Goal: Task Accomplishment & Management: Manage account settings

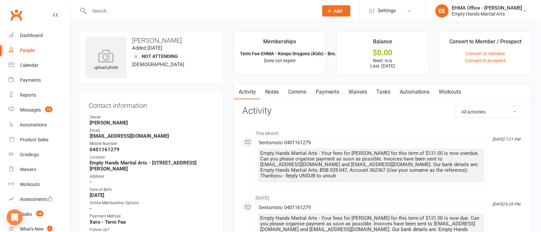
click at [193, 12] on input "text" at bounding box center [200, 10] width 226 height 9
paste input "[PERSON_NAME]"
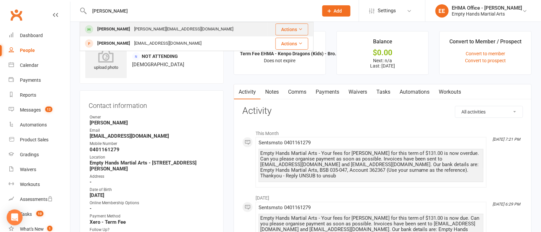
type input "[PERSON_NAME]"
click at [181, 28] on div "[PERSON_NAME][EMAIL_ADDRESS][DOMAIN_NAME]" at bounding box center [183, 30] width 103 height 10
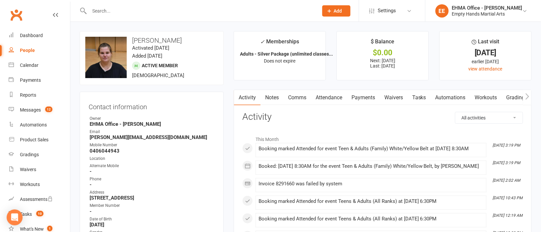
click at [362, 98] on link "Payments" at bounding box center [363, 97] width 33 height 15
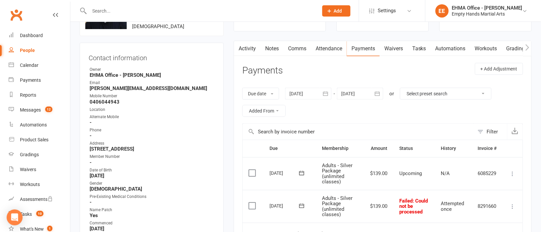
scroll to position [49, 0]
click at [308, 91] on div at bounding box center [308, 94] width 46 height 12
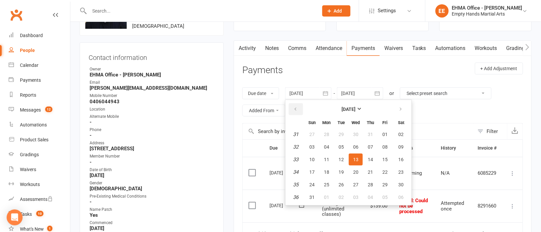
click at [294, 108] on icon "button" at bounding box center [295, 109] width 5 height 5
click at [324, 158] on span "14" at bounding box center [326, 159] width 5 height 5
type input "[DATE]"
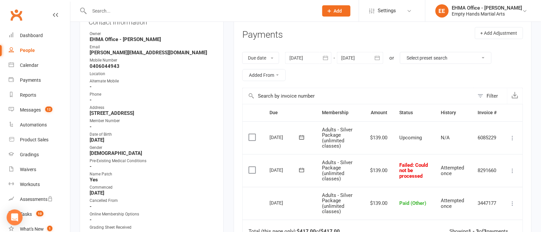
scroll to position [99, 0]
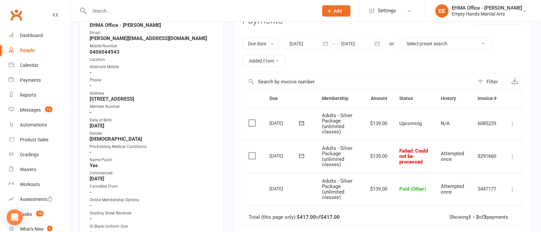
click at [513, 155] on icon at bounding box center [512, 157] width 7 height 7
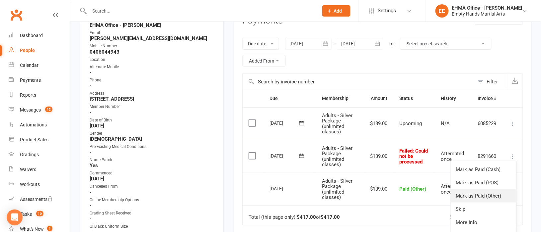
click at [481, 195] on link "Mark as Paid (Other)" at bounding box center [483, 196] width 66 height 13
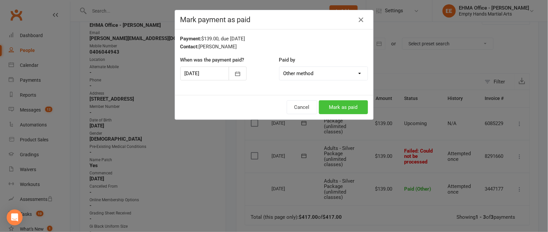
click at [341, 102] on button "Mark as paid" at bounding box center [343, 107] width 49 height 14
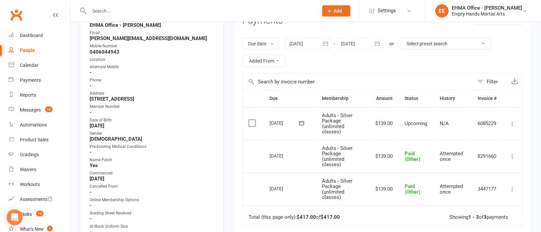
click at [184, 7] on input "text" at bounding box center [200, 10] width 226 height 9
paste input "[PERSON_NAME]"
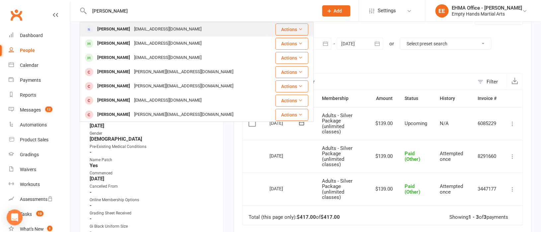
type input "[PERSON_NAME]"
click at [173, 28] on div "[EMAIL_ADDRESS][DOMAIN_NAME]" at bounding box center [167, 30] width 71 height 10
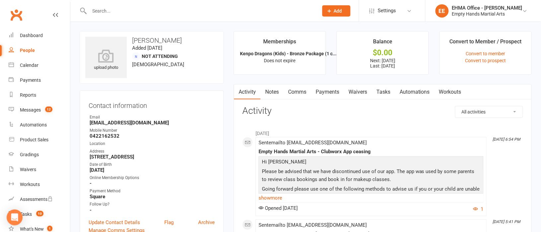
click at [334, 96] on link "Payments" at bounding box center [327, 92] width 33 height 15
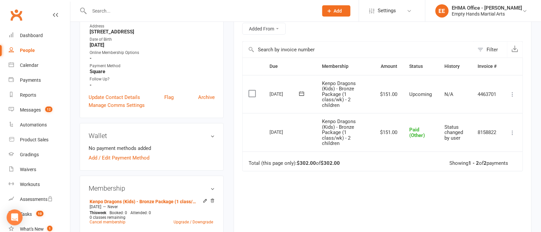
scroll to position [149, 0]
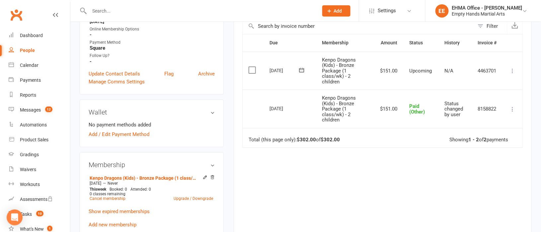
click at [516, 68] on button at bounding box center [512, 71] width 8 height 8
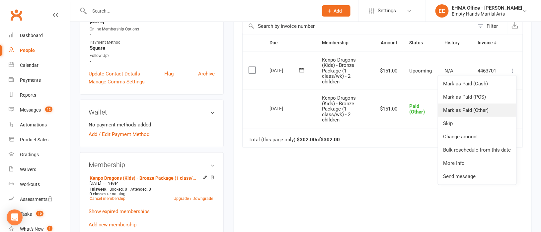
click at [479, 109] on link "Mark as Paid (Other)" at bounding box center [477, 110] width 78 height 13
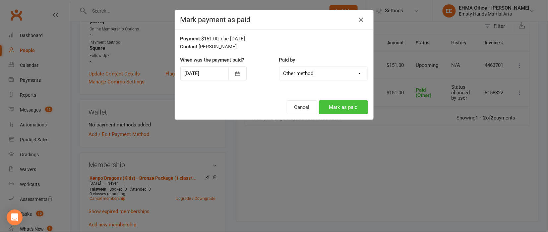
click at [339, 105] on button "Mark as paid" at bounding box center [343, 107] width 49 height 14
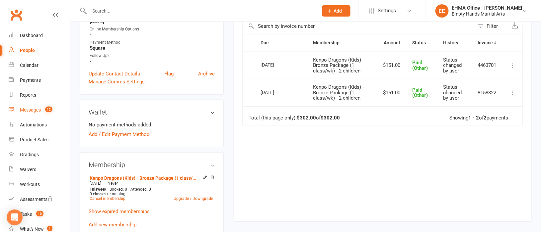
click at [33, 108] on div "Messages" at bounding box center [30, 109] width 21 height 5
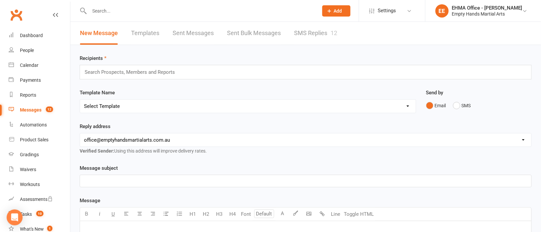
click at [311, 32] on link "SMS Replies 12" at bounding box center [315, 33] width 43 height 23
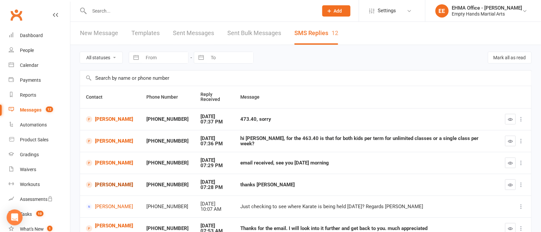
click at [100, 184] on link "[PERSON_NAME]" at bounding box center [110, 185] width 48 height 6
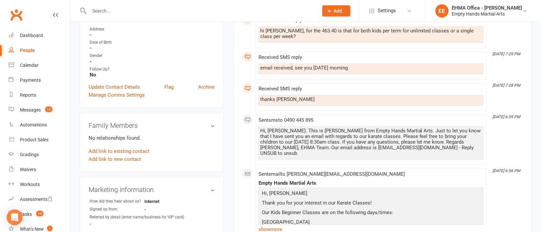
scroll to position [199, 0]
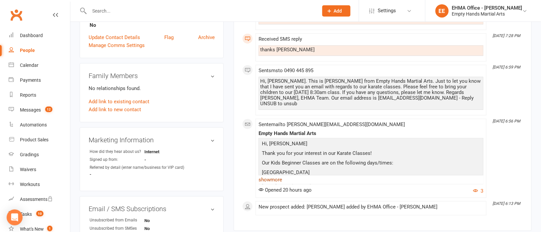
click at [277, 176] on link "show more" at bounding box center [370, 179] width 225 height 9
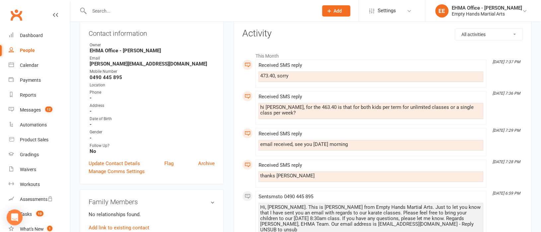
scroll to position [49, 0]
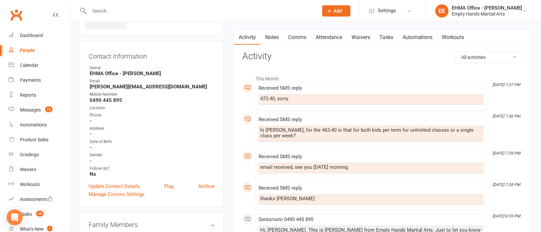
click at [299, 32] on link "Comms" at bounding box center [297, 37] width 28 height 15
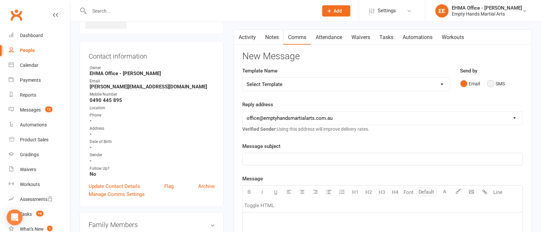
click at [489, 86] on button "SMS" at bounding box center [496, 84] width 18 height 13
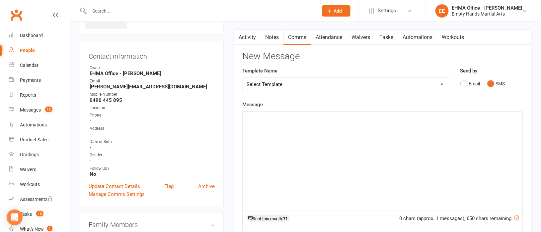
click at [326, 148] on div "﻿" at bounding box center [382, 161] width 280 height 99
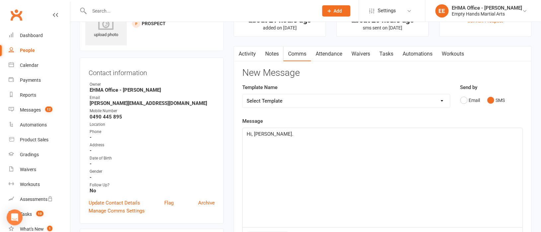
scroll to position [49, 0]
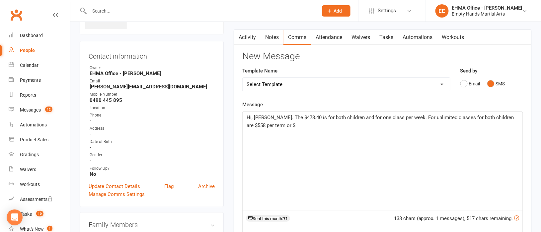
click at [270, 127] on p "Hi, [PERSON_NAME]. The $473.40 is for both children and for one class per week.…" at bounding box center [382, 122] width 272 height 16
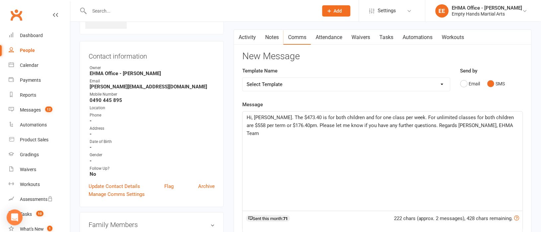
click at [487, 115] on span "Hi, [PERSON_NAME]. The $473.40 is for both children and for one class per week.…" at bounding box center [380, 126] width 269 height 22
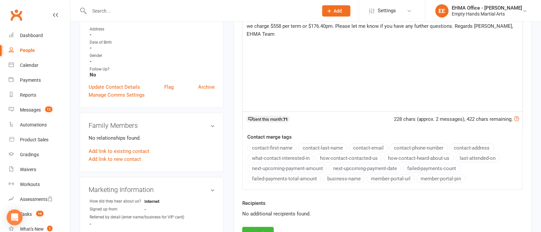
scroll to position [248, 0]
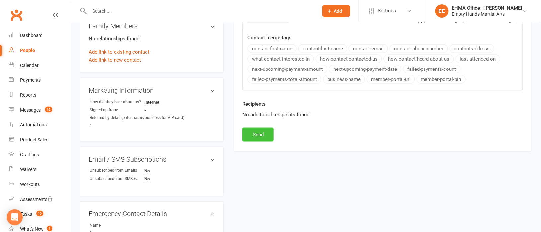
click at [259, 139] on button "Send" at bounding box center [258, 135] width 32 height 14
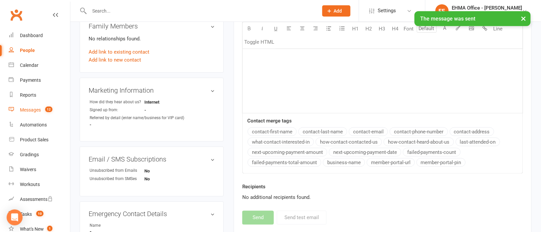
click at [28, 109] on div "Messages" at bounding box center [30, 109] width 21 height 5
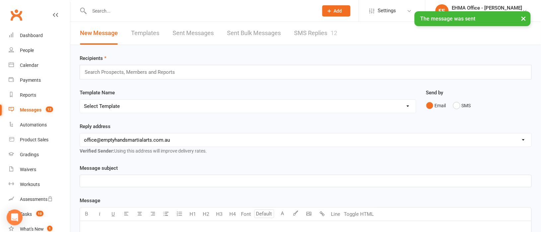
click at [310, 34] on link "SMS Replies 12" at bounding box center [315, 33] width 43 height 23
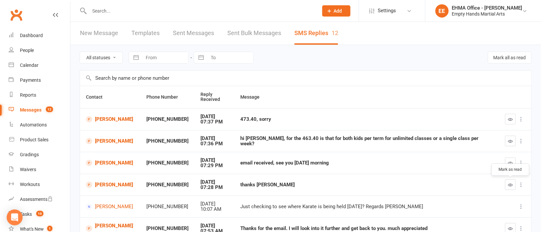
click at [511, 188] on icon "button" at bounding box center [510, 185] width 5 height 5
click at [510, 164] on icon "button" at bounding box center [510, 163] width 5 height 5
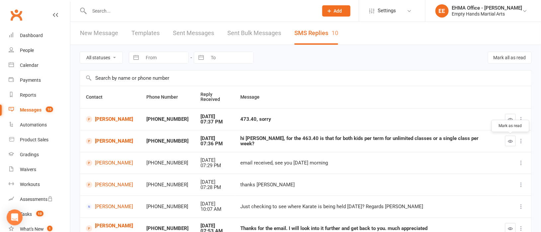
click at [509, 142] on icon "button" at bounding box center [510, 141] width 5 height 5
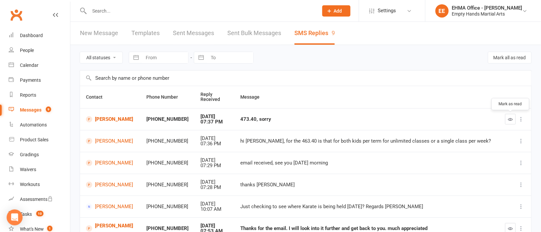
click at [511, 121] on icon "button" at bounding box center [510, 119] width 5 height 5
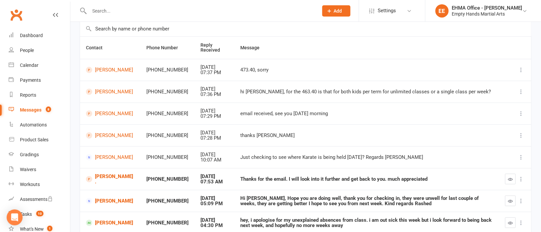
scroll to position [99, 0]
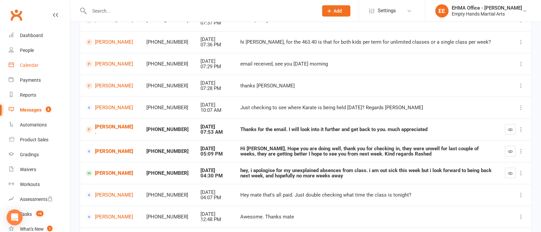
click at [28, 63] on div "Calendar" at bounding box center [29, 65] width 19 height 5
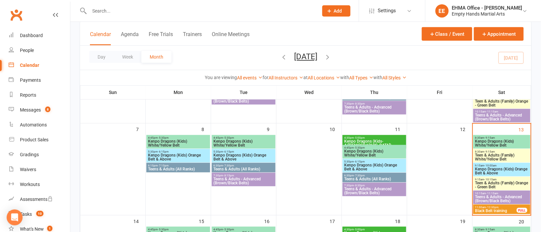
scroll to position [149, 0]
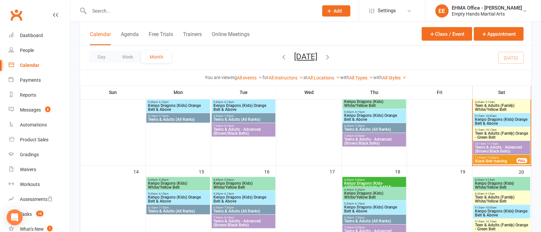
click at [478, 158] on span "11:00am - 12:30pm" at bounding box center [495, 158] width 42 height 3
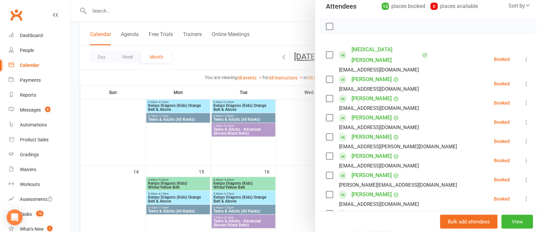
scroll to position [99, 0]
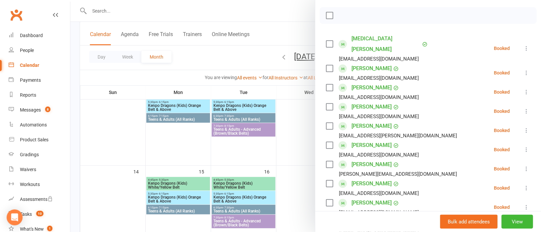
click at [304, 125] on div at bounding box center [305, 116] width 470 height 232
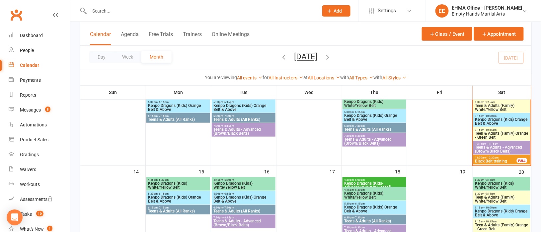
click at [475, 144] on span "10:15am - 11:15am" at bounding box center [501, 144] width 54 height 3
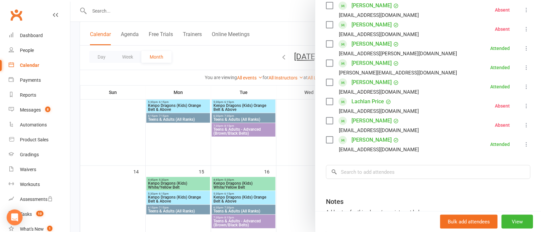
scroll to position [199, 0]
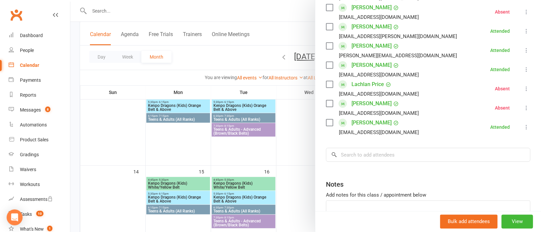
click at [294, 147] on div at bounding box center [305, 116] width 470 height 232
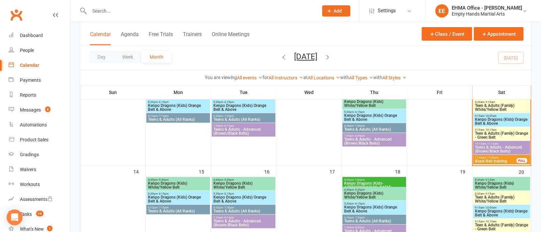
click at [489, 158] on span "- 12:30pm" at bounding box center [492, 158] width 13 height 3
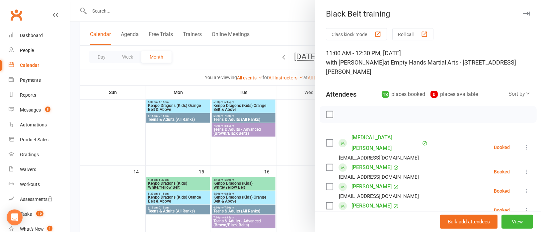
click at [523, 144] on icon at bounding box center [526, 147] width 7 height 7
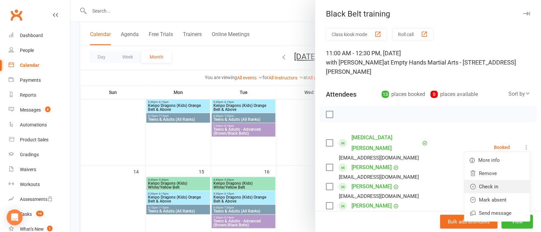
click at [480, 180] on link "Check in" at bounding box center [497, 186] width 66 height 13
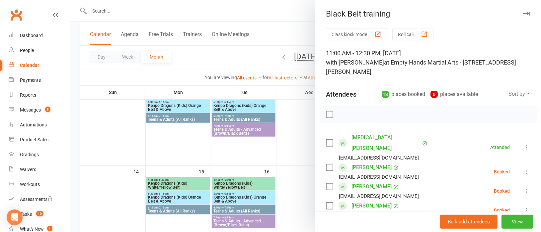
click at [523, 169] on icon at bounding box center [526, 172] width 7 height 7
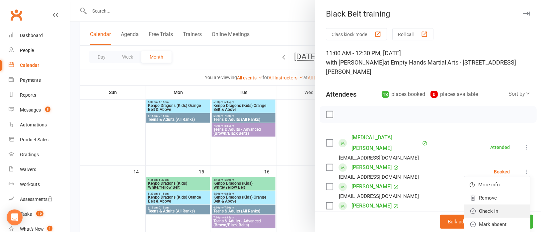
click at [479, 205] on link "Check in" at bounding box center [497, 211] width 66 height 13
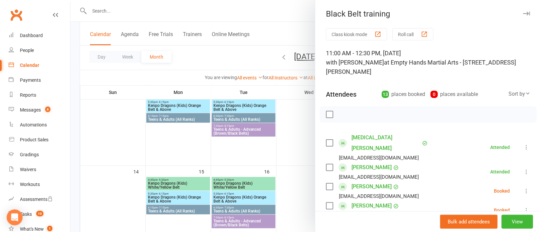
click at [523, 188] on icon at bounding box center [526, 191] width 7 height 7
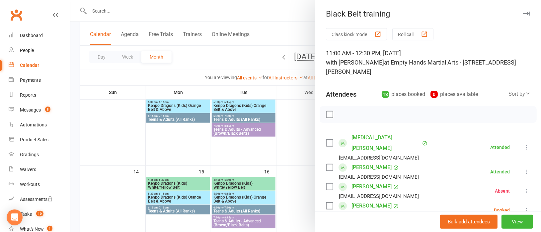
scroll to position [49, 0]
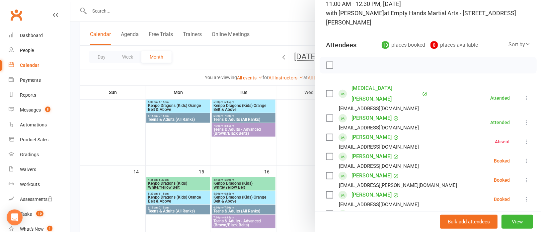
click at [523, 158] on icon at bounding box center [526, 161] width 7 height 7
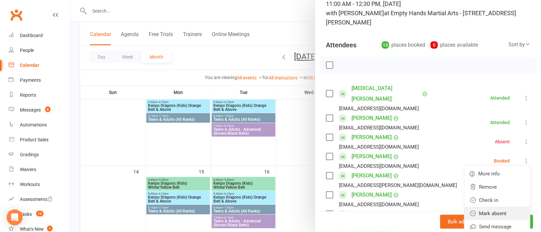
click at [483, 207] on link "Mark absent" at bounding box center [497, 213] width 66 height 13
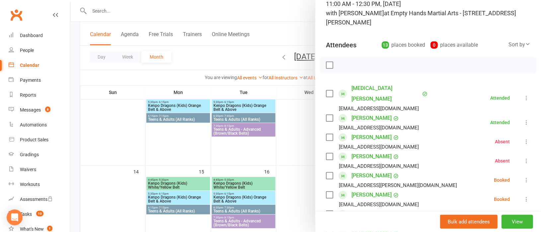
click at [523, 177] on icon at bounding box center [526, 180] width 7 height 7
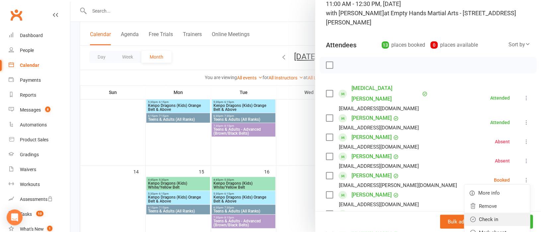
click at [483, 213] on link "Check in" at bounding box center [497, 219] width 66 height 13
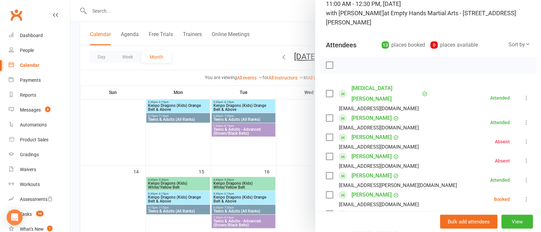
click at [523, 196] on icon at bounding box center [526, 199] width 7 height 7
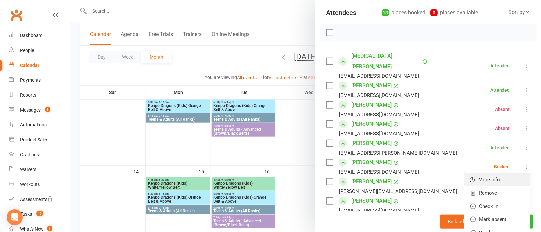
scroll to position [99, 0]
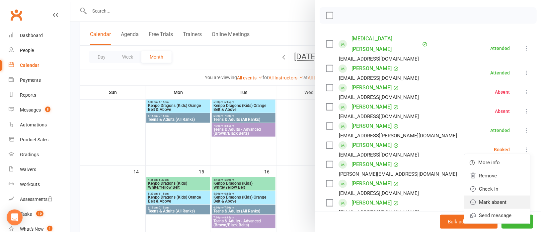
click at [482, 196] on link "Mark absent" at bounding box center [497, 202] width 66 height 13
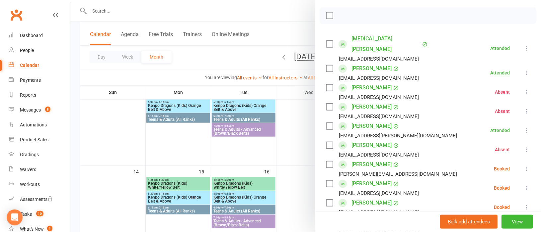
click at [523, 166] on icon at bounding box center [526, 169] width 7 height 7
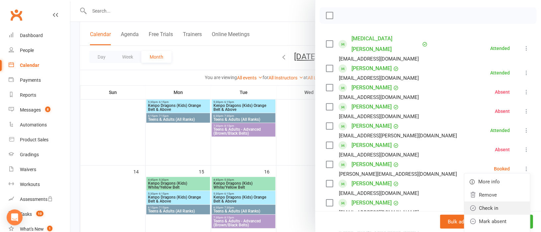
click at [479, 202] on link "Check in" at bounding box center [497, 208] width 66 height 13
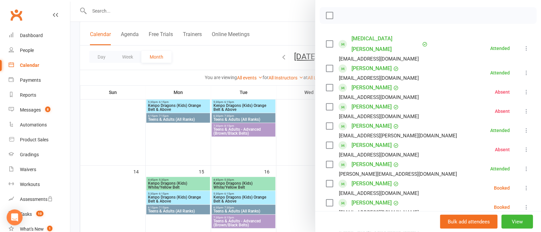
click at [523, 185] on icon at bounding box center [526, 188] width 7 height 7
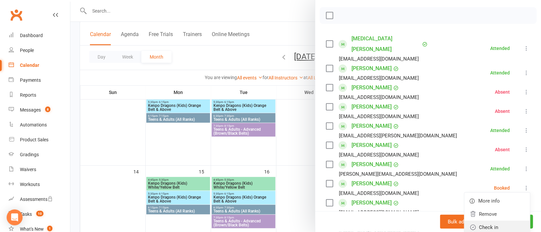
click at [483, 221] on link "Check in" at bounding box center [497, 227] width 66 height 13
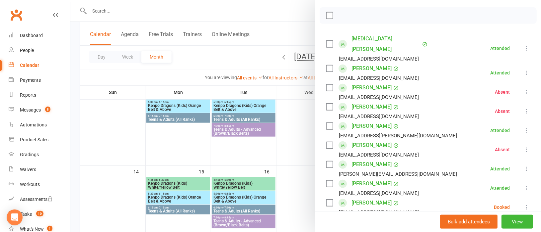
click at [523, 204] on icon at bounding box center [526, 207] width 7 height 7
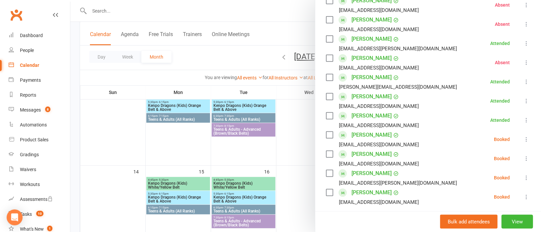
scroll to position [199, 0]
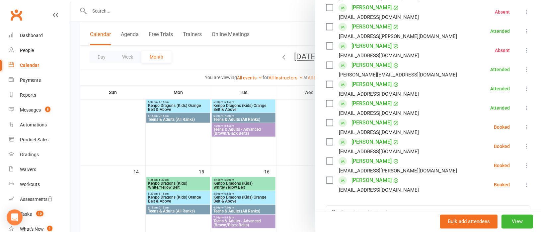
click at [523, 124] on icon at bounding box center [526, 127] width 7 height 7
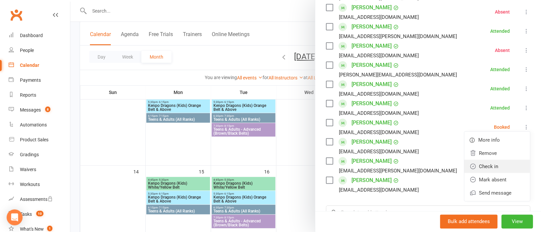
click at [485, 160] on link "Check in" at bounding box center [497, 166] width 66 height 13
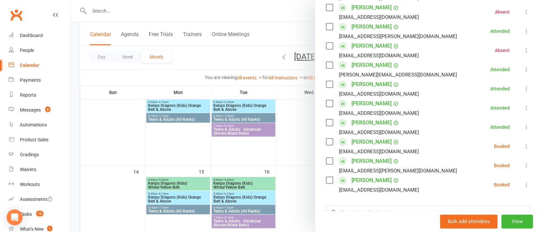
click at [523, 143] on icon at bounding box center [526, 146] width 7 height 7
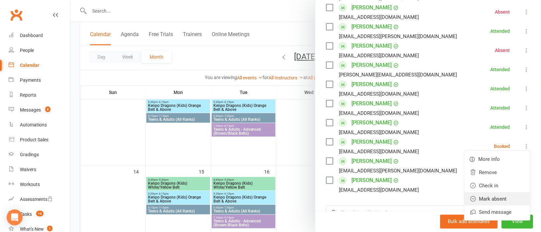
click at [489, 193] on link "Mark absent" at bounding box center [497, 199] width 66 height 13
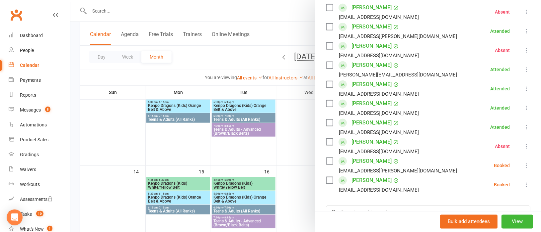
click at [523, 163] on icon at bounding box center [526, 166] width 7 height 7
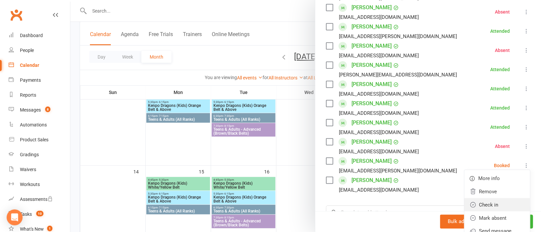
click at [480, 199] on link "Check in" at bounding box center [497, 205] width 66 height 13
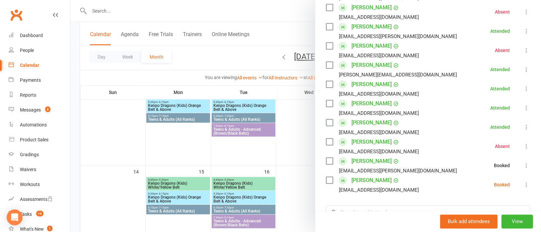
scroll to position [218, 0]
click at [523, 181] on icon at bounding box center [526, 184] width 7 height 7
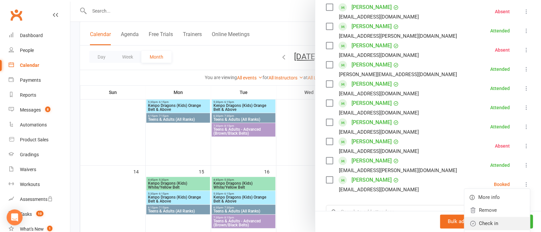
click at [482, 218] on link "Check in" at bounding box center [497, 224] width 66 height 13
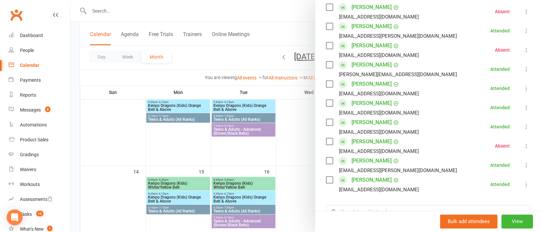
click at [258, 133] on div at bounding box center [305, 116] width 470 height 232
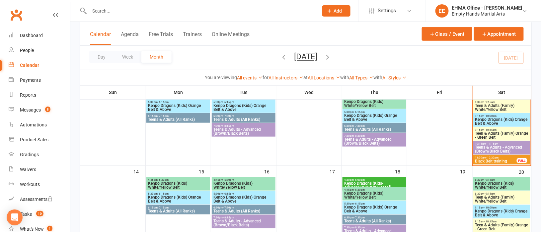
click at [258, 133] on span "Teens & Adults - Advanced (Brown/Black Belts)" at bounding box center [243, 132] width 61 height 8
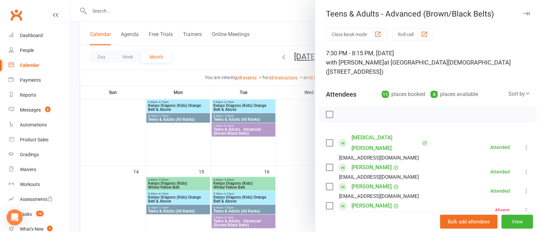
click at [195, 118] on div at bounding box center [305, 116] width 470 height 232
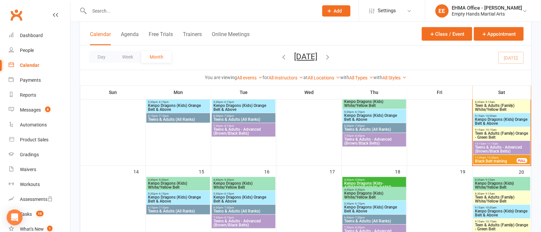
click at [195, 118] on span "Teens & Adults (All Ranks)" at bounding box center [178, 120] width 61 height 4
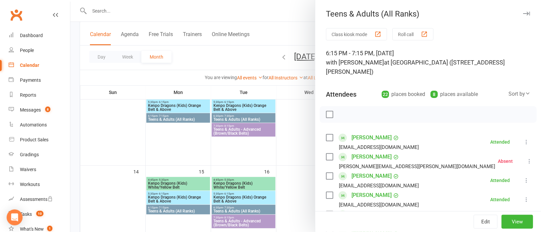
click at [126, 11] on div at bounding box center [305, 116] width 470 height 232
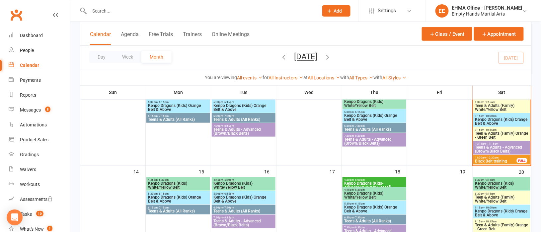
click at [126, 11] on input "text" at bounding box center [200, 10] width 226 height 9
paste input "[PERSON_NAME]"
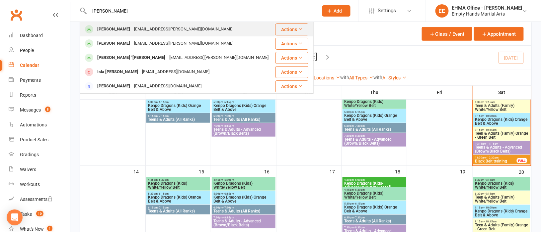
type input "[PERSON_NAME]"
click at [133, 28] on div "[EMAIL_ADDRESS][PERSON_NAME][DOMAIN_NAME]" at bounding box center [183, 30] width 103 height 10
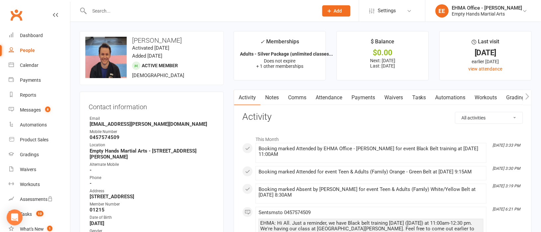
click at [363, 97] on link "Payments" at bounding box center [363, 97] width 33 height 15
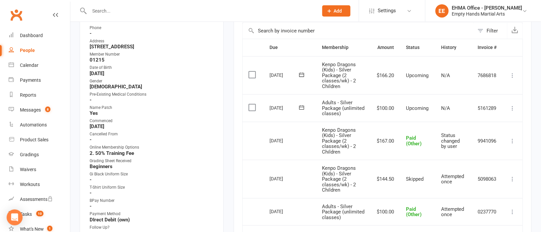
scroll to position [149, 0]
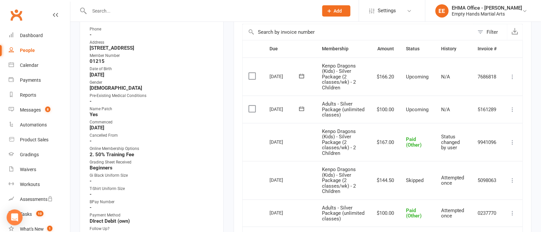
click at [513, 110] on icon at bounding box center [512, 109] width 7 height 7
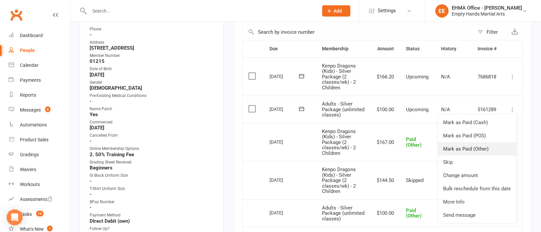
click at [475, 149] on link "Mark as Paid (Other)" at bounding box center [477, 149] width 78 height 13
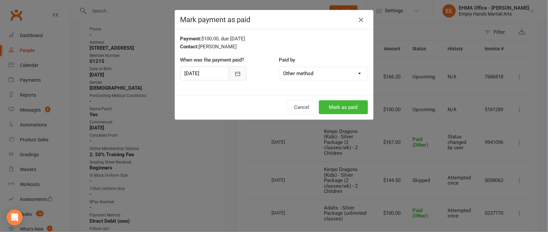
click at [235, 72] on icon "button" at bounding box center [237, 74] width 5 height 4
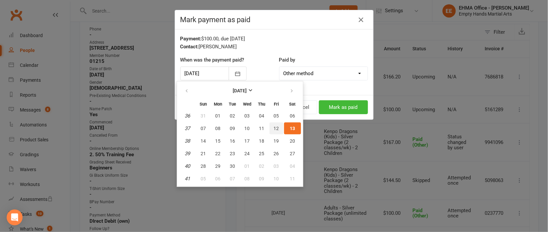
click at [276, 127] on span "12" at bounding box center [276, 128] width 5 height 5
type input "[DATE]"
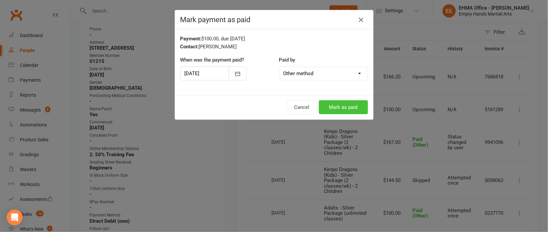
click at [334, 109] on button "Mark as paid" at bounding box center [343, 107] width 49 height 14
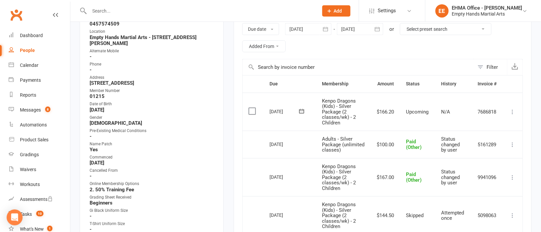
scroll to position [99, 0]
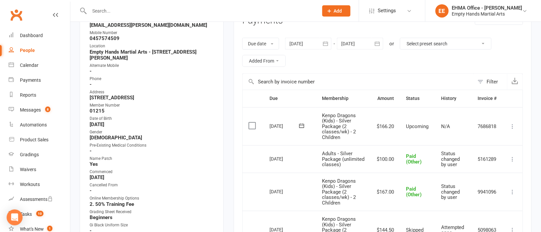
click at [361, 43] on div at bounding box center [360, 44] width 46 height 12
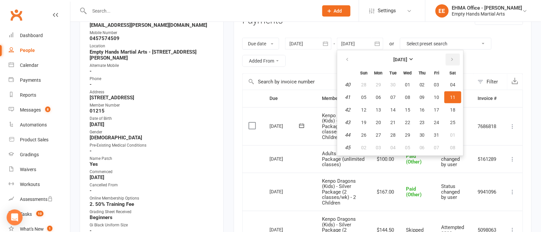
click at [450, 60] on icon "button" at bounding box center [452, 59] width 5 height 5
click at [422, 100] on button "11" at bounding box center [422, 98] width 14 height 12
type input "[DATE]"
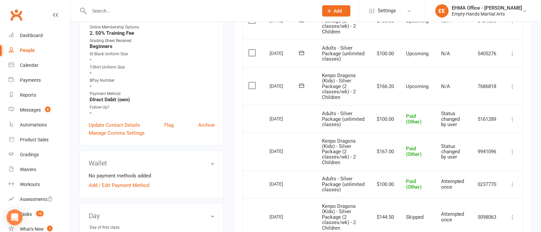
scroll to position [248, 0]
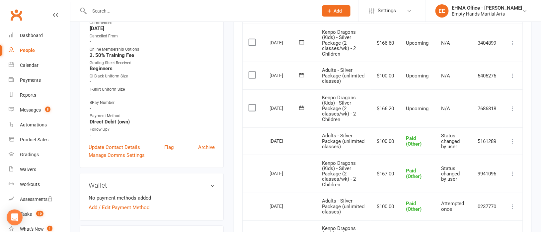
click at [512, 46] on icon at bounding box center [512, 43] width 7 height 7
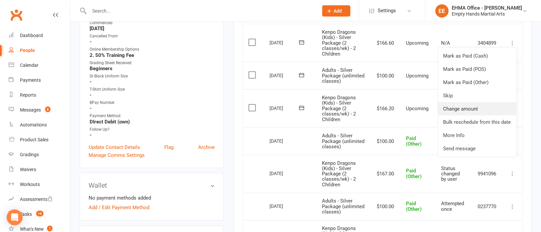
click at [471, 114] on link "Change amount" at bounding box center [477, 108] width 78 height 13
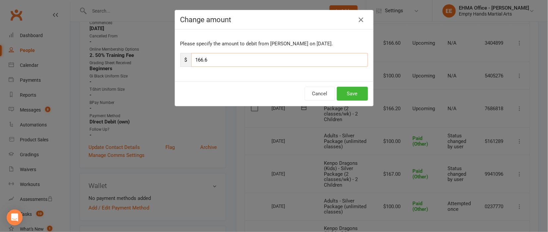
click at [237, 60] on input "166.6" at bounding box center [279, 60] width 177 height 14
type input "165.40"
click at [350, 93] on button "Save" at bounding box center [352, 94] width 31 height 14
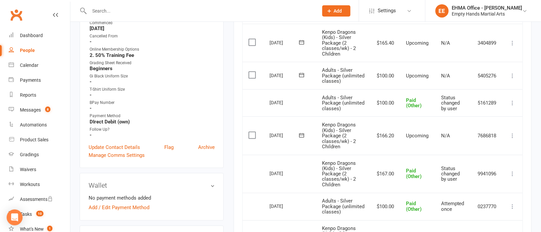
click at [512, 139] on icon at bounding box center [512, 136] width 7 height 7
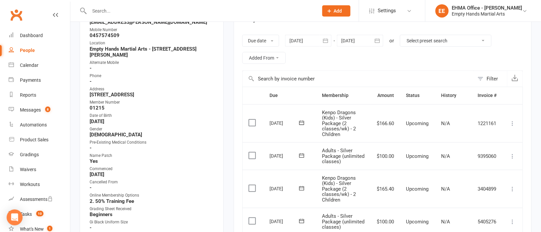
scroll to position [0, 0]
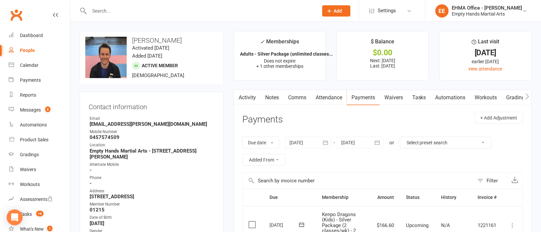
click at [357, 141] on div at bounding box center [360, 143] width 46 height 12
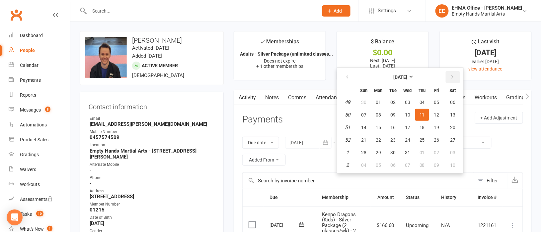
click at [448, 75] on button "button" at bounding box center [452, 77] width 14 height 12
click at [451, 116] on span "14" at bounding box center [452, 114] width 5 height 5
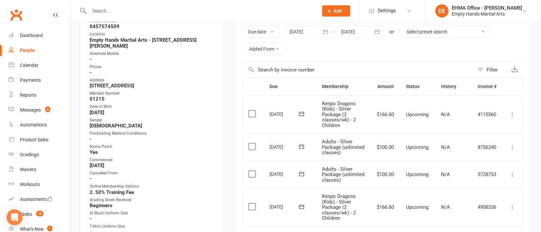
scroll to position [99, 0]
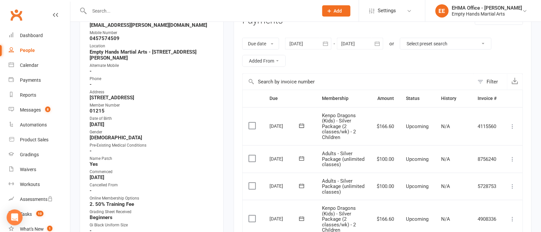
click at [361, 42] on div at bounding box center [360, 44] width 46 height 12
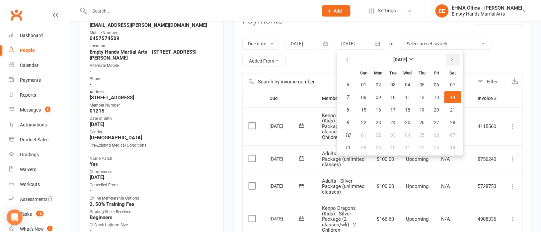
click at [451, 57] on icon "button" at bounding box center [452, 59] width 5 height 5
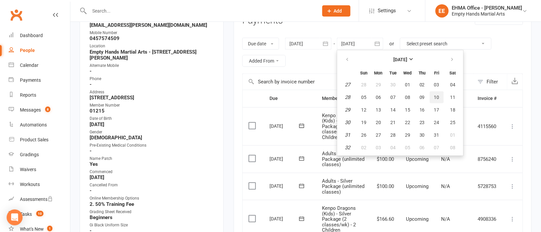
click at [435, 95] on span "10" at bounding box center [436, 97] width 5 height 5
type input "[DATE]"
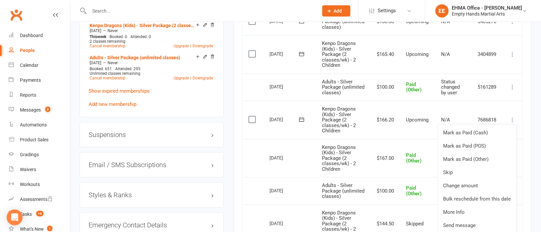
scroll to position [746, 0]
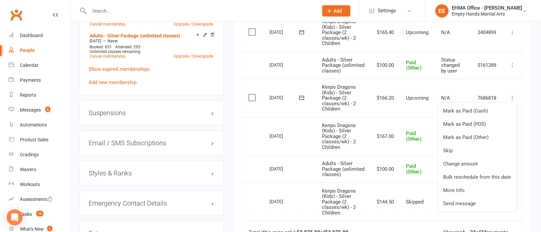
click at [514, 36] on icon at bounding box center [512, 32] width 7 height 7
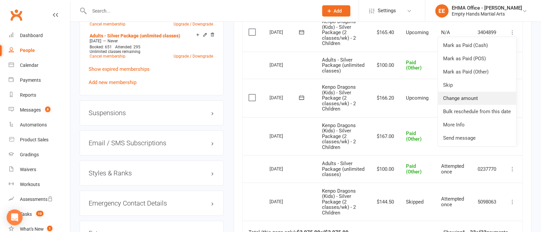
click at [459, 105] on link "Change amount" at bounding box center [477, 98] width 78 height 13
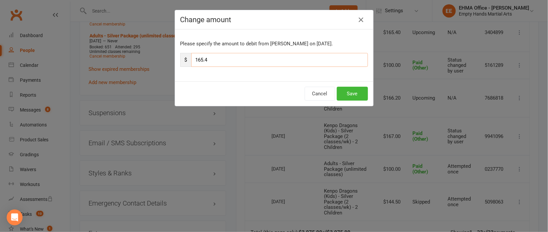
click at [239, 61] on input "165.4" at bounding box center [279, 60] width 177 height 14
type input "166.20"
click at [356, 91] on button "Save" at bounding box center [352, 94] width 31 height 14
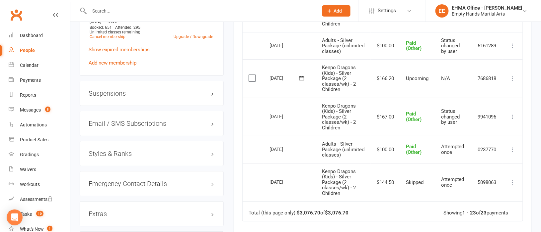
scroll to position [796, 0]
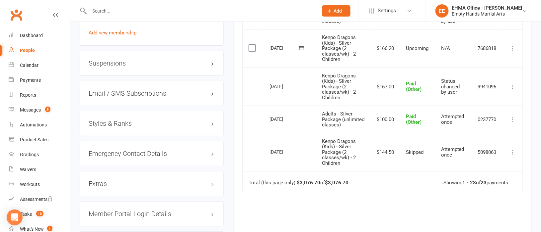
click at [511, 52] on icon at bounding box center [512, 48] width 7 height 7
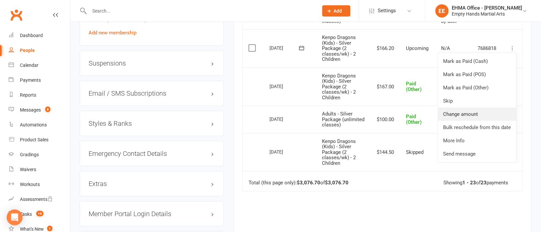
click at [471, 121] on link "Change amount" at bounding box center [477, 114] width 78 height 13
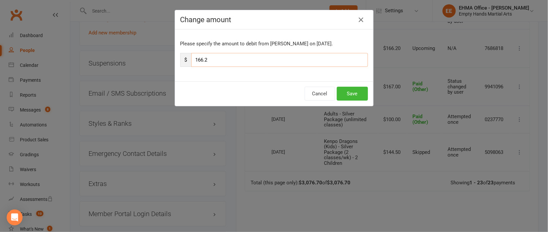
click at [217, 59] on input "166.2" at bounding box center [279, 60] width 177 height 14
type input "167.00"
click at [349, 97] on button "Save" at bounding box center [352, 94] width 31 height 14
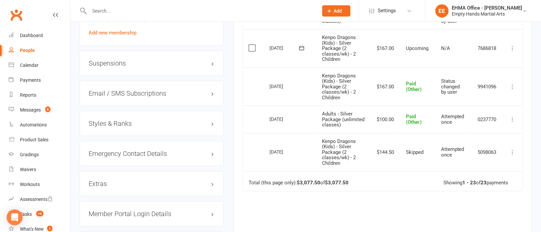
click at [515, 52] on icon at bounding box center [512, 48] width 7 height 7
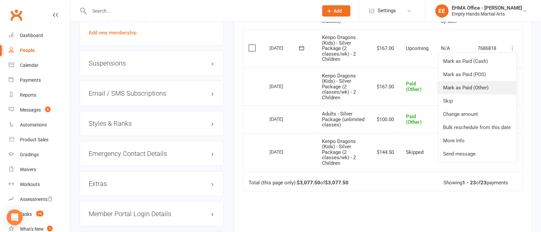
click at [472, 95] on link "Mark as Paid (Other)" at bounding box center [477, 87] width 78 height 13
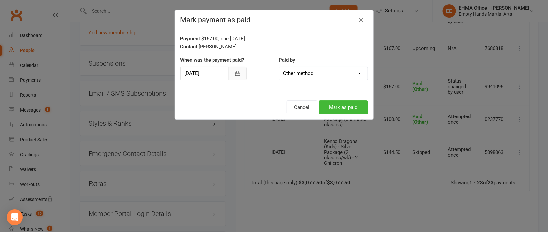
click at [234, 72] on icon "button" at bounding box center [237, 74] width 7 height 7
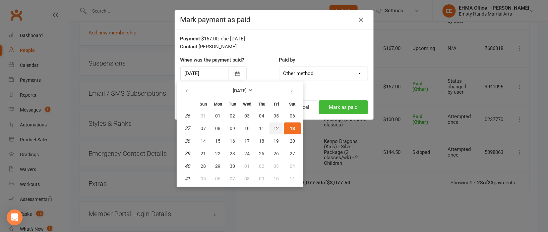
click at [274, 126] on span "12" at bounding box center [276, 128] width 5 height 5
type input "[DATE]"
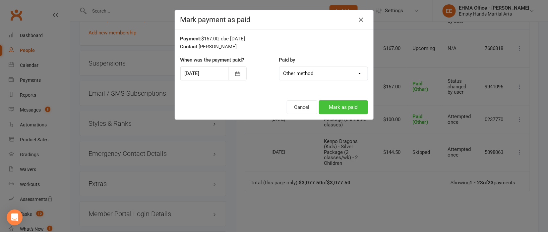
click at [338, 108] on button "Mark as paid" at bounding box center [343, 107] width 49 height 14
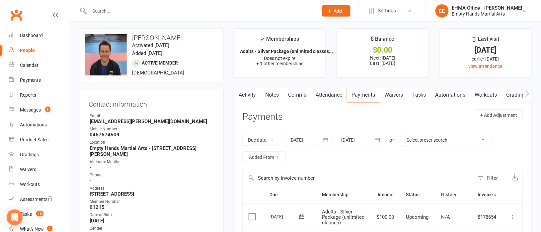
scroll to position [0, 0]
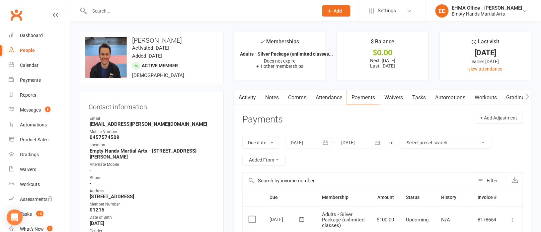
click at [307, 141] on div at bounding box center [308, 143] width 46 height 12
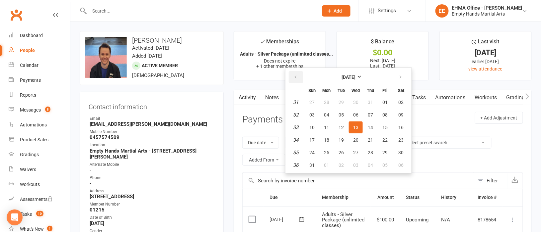
click at [298, 81] on button "button" at bounding box center [296, 77] width 14 height 12
click at [327, 126] on span "14" at bounding box center [326, 127] width 5 height 5
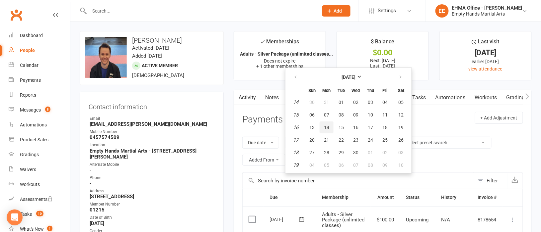
type input "[DATE]"
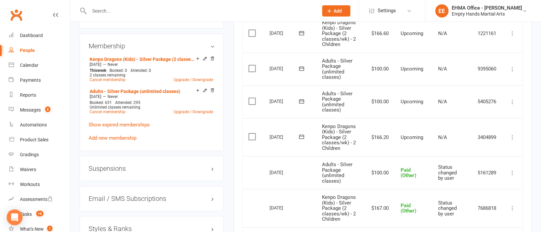
scroll to position [674, 0]
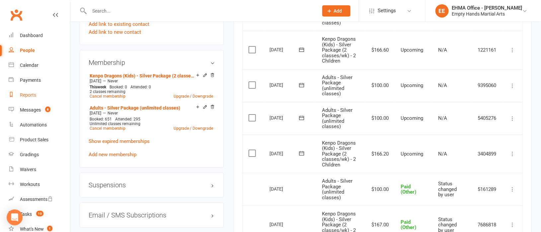
click at [29, 97] on div "Reports" at bounding box center [28, 95] width 16 height 5
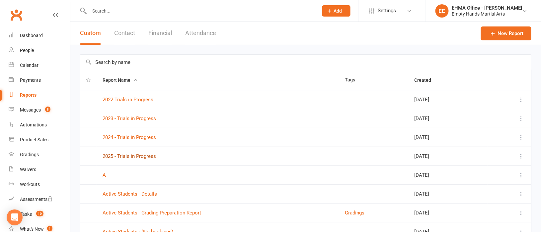
click at [149, 157] on link "2025 - Trials in Progress" at bounding box center [128, 157] width 53 height 6
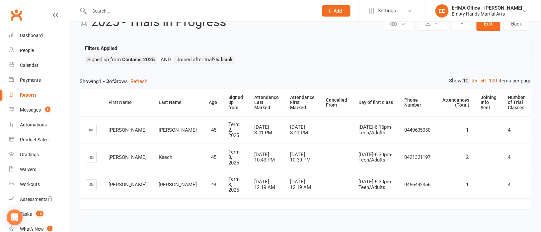
scroll to position [38, 0]
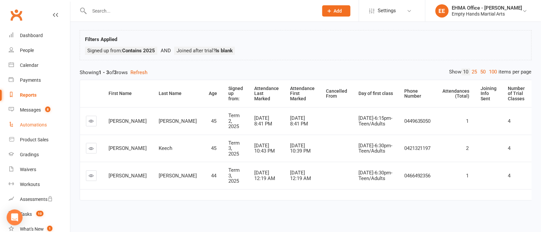
click at [36, 126] on div "Automations" at bounding box center [33, 124] width 27 height 5
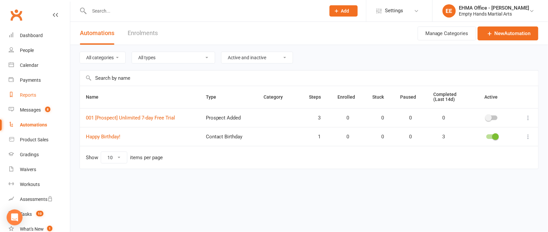
click at [28, 95] on div "Reports" at bounding box center [28, 95] width 16 height 5
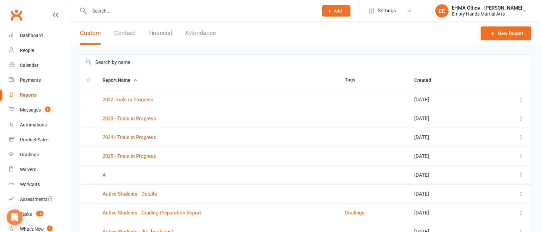
scroll to position [49, 0]
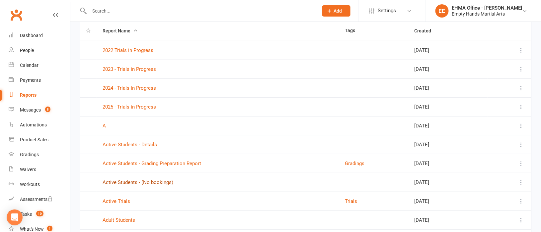
click at [162, 183] on link "Active Students - (No bookings)" at bounding box center [137, 183] width 71 height 6
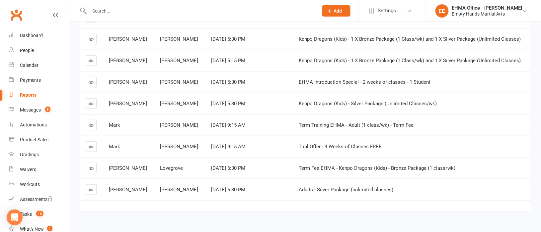
scroll to position [140, 0]
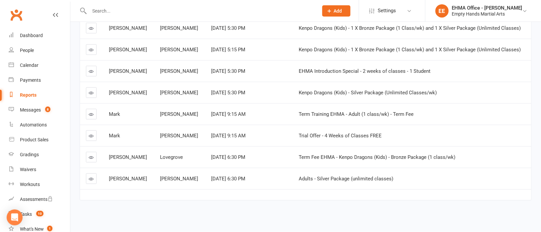
click at [95, 174] on link at bounding box center [91, 179] width 11 height 11
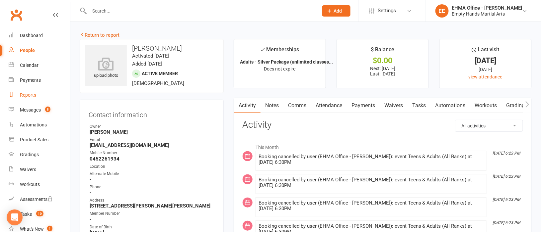
click at [32, 96] on div "Reports" at bounding box center [28, 95] width 16 height 5
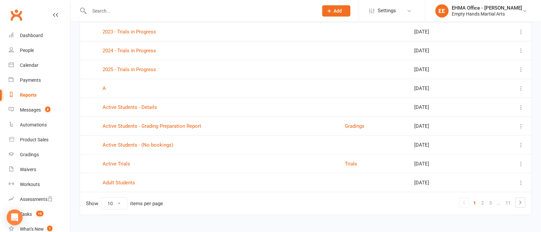
scroll to position [99, 0]
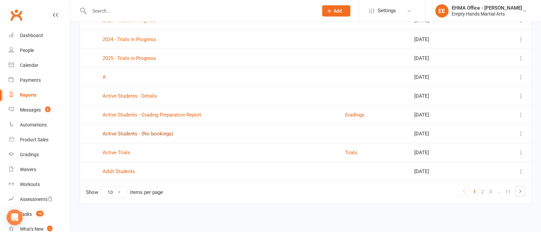
click at [139, 132] on link "Active Students - (No bookings)" at bounding box center [137, 134] width 71 height 6
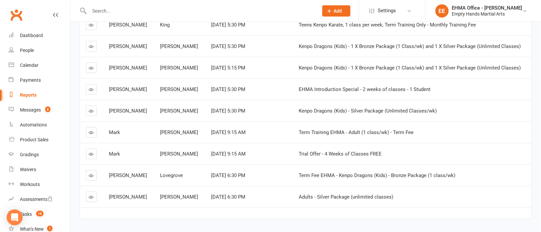
scroll to position [91, 0]
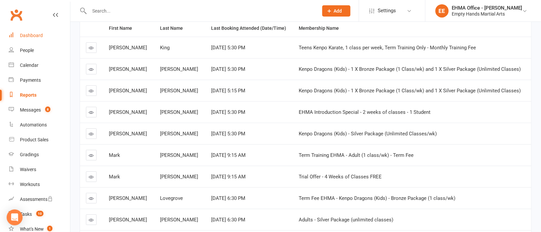
click at [31, 34] on div "Dashboard" at bounding box center [31, 35] width 23 height 5
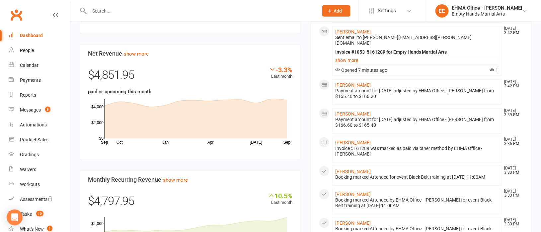
scroll to position [199, 0]
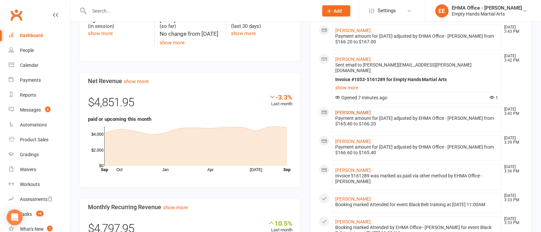
click at [348, 110] on link "[PERSON_NAME]" at bounding box center [352, 112] width 35 height 5
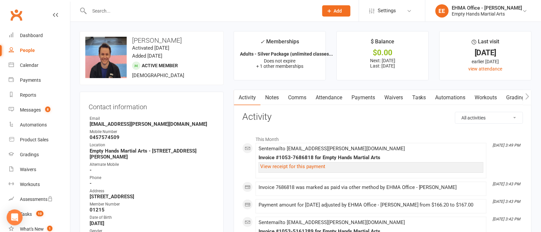
scroll to position [49, 0]
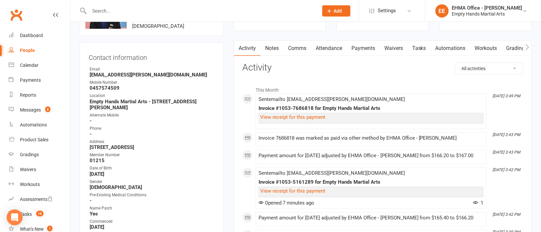
click at [357, 50] on link "Payments" at bounding box center [363, 48] width 33 height 15
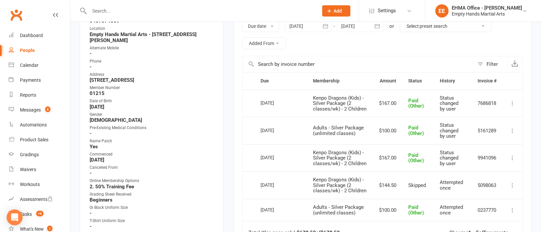
scroll to position [99, 0]
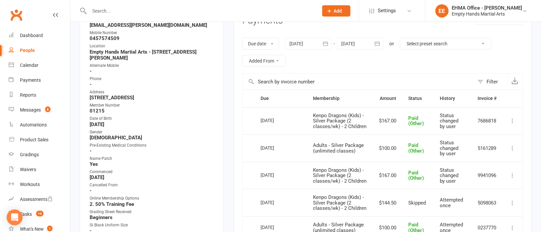
click at [355, 45] on div at bounding box center [360, 44] width 46 height 12
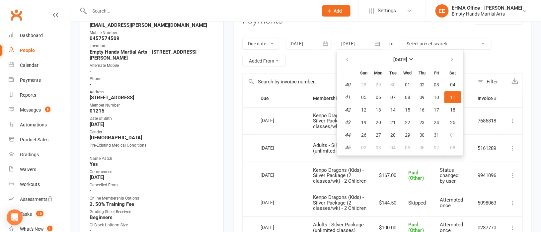
click at [460, 56] on ul "[DATE] Sun Mon Tue Wed Thu Fri Sat 40 28 29 30 01 02 03 04 41 05 06 07 08 09 10…" at bounding box center [400, 103] width 127 height 106
click at [233, 46] on div "Activity Notes Comms Attendance Payments Waivers Tasks Automations Workouts Gra…" at bounding box center [382, 173] width 298 height 364
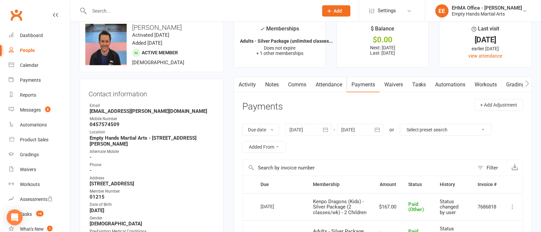
scroll to position [0, 0]
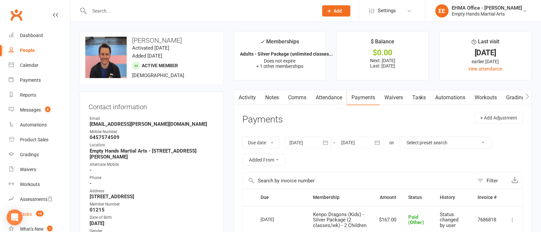
click at [32, 214] on link "Tasks 10" at bounding box center [39, 214] width 61 height 15
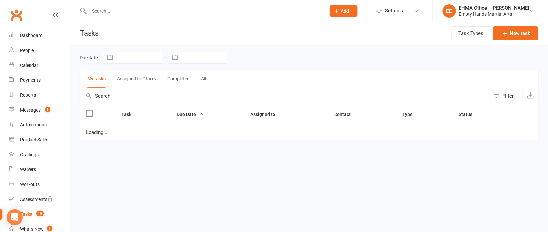
select select "waiting"
select select "started"
select select "waiting"
select select "started"
select select "waiting"
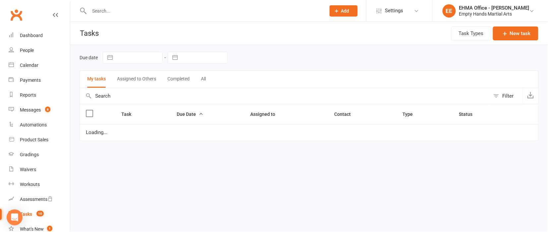
select select "waiting"
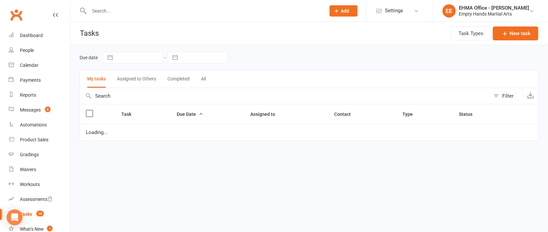
select select "waiting"
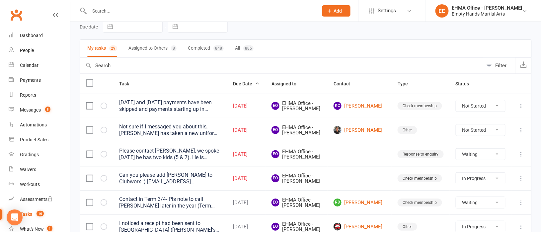
scroll to position [49, 0]
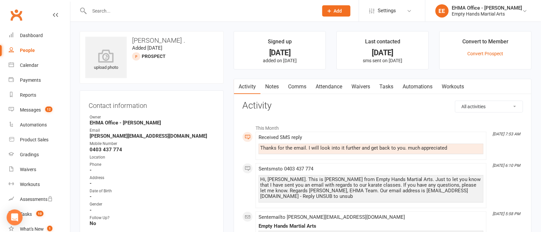
click at [192, 9] on input "text" at bounding box center [200, 10] width 226 height 9
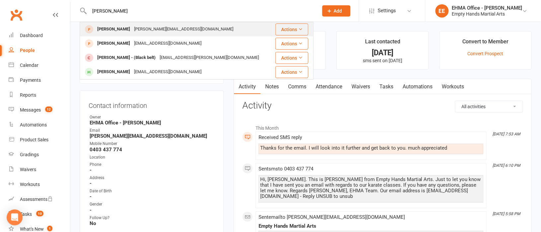
type input "paul"
click at [157, 29] on div "paul.gale1980@gmail.com" at bounding box center [183, 30] width 103 height 10
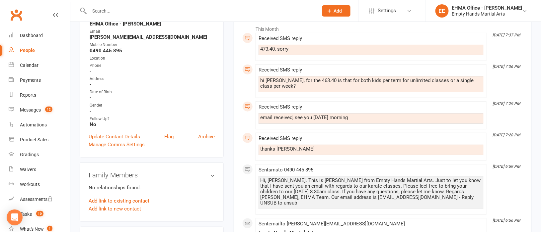
scroll to position [49, 0]
